Goal: Task Accomplishment & Management: Manage account settings

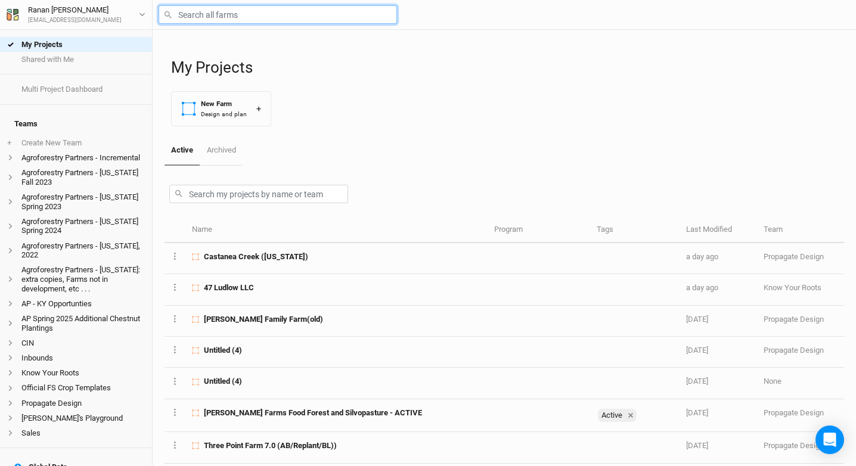
click at [240, 11] on input "text" at bounding box center [277, 14] width 238 height 18
type input "Castanea Creek ([PERSON_NAME])"
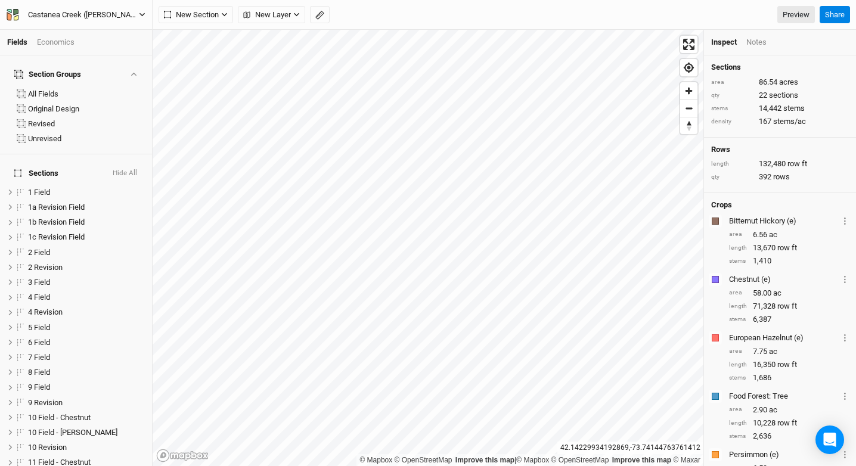
click at [135, 9] on div "Castanea Creek ([PERSON_NAME])" at bounding box center [83, 15] width 130 height 12
click at [106, 56] on button "Project Settings" at bounding box center [99, 48] width 94 height 15
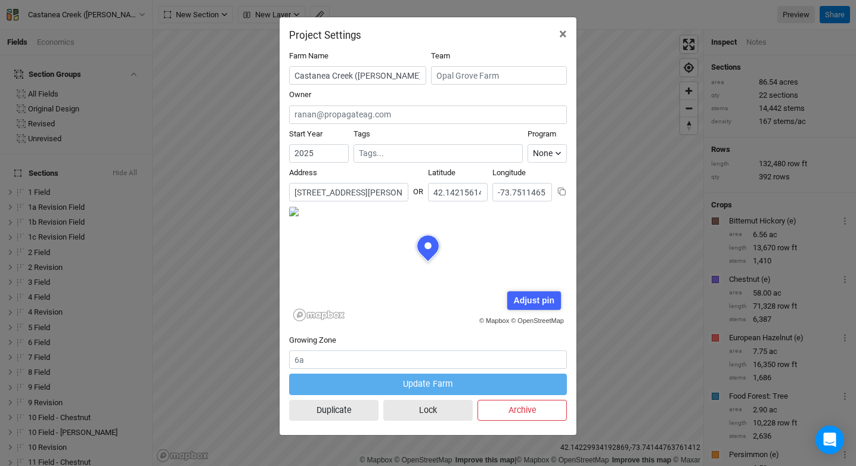
scroll to position [60, 139]
click at [376, 188] on input "[STREET_ADDRESS][PERSON_NAME][PERSON_NAME][US_STATE]" at bounding box center [348, 192] width 119 height 18
drag, startPoint x: 376, startPoint y: 188, endPoint x: 723, endPoint y: 102, distance: 357.6
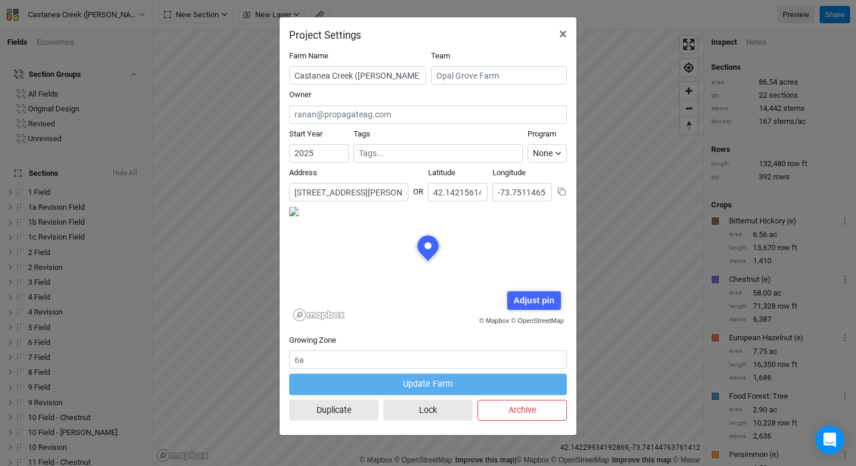
click at [335, 201] on input "[STREET_ADDRESS][PERSON_NAME][PERSON_NAME][US_STATE]" at bounding box center [348, 192] width 119 height 18
click at [356, 189] on input "[STREET_ADDRESS][PERSON_NAME][PERSON_NAME][US_STATE]" at bounding box center [348, 192] width 119 height 18
